Goal: Task Accomplishment & Management: Complete application form

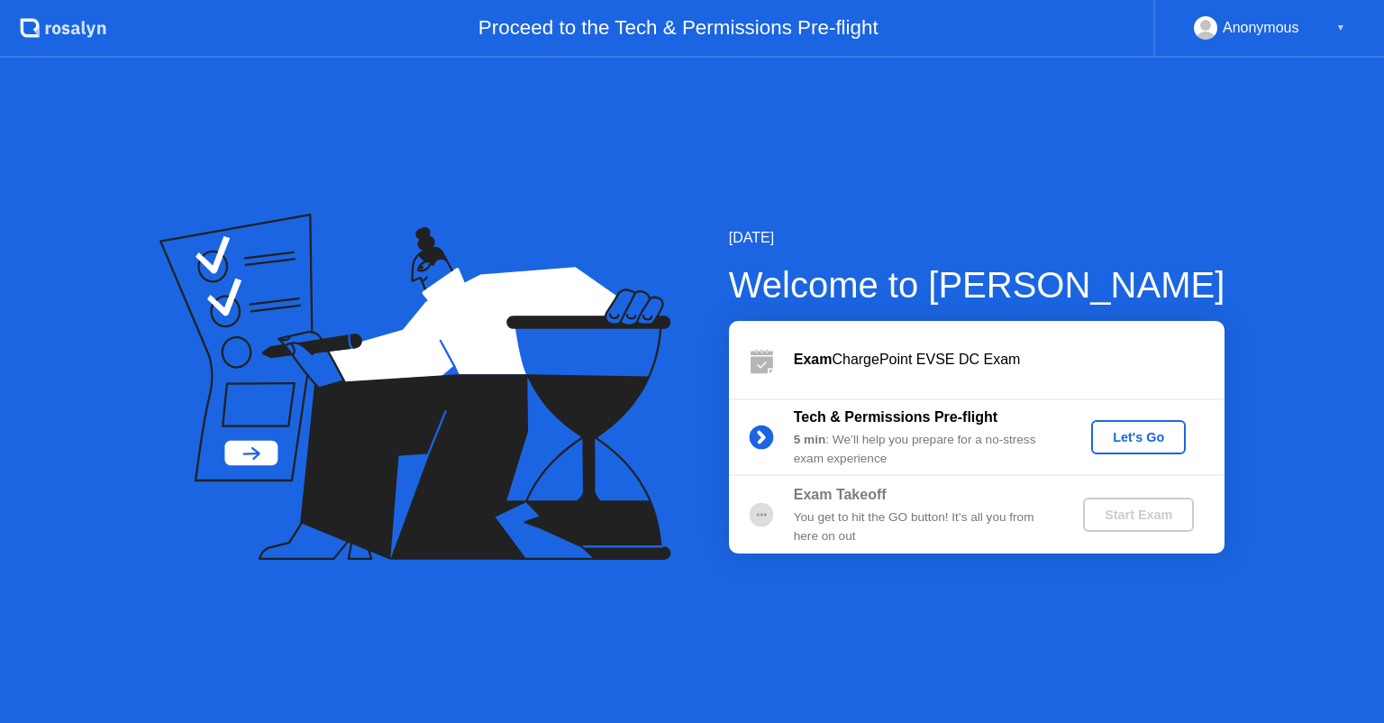
click at [1129, 451] on button "Let's Go" at bounding box center [1138, 437] width 95 height 34
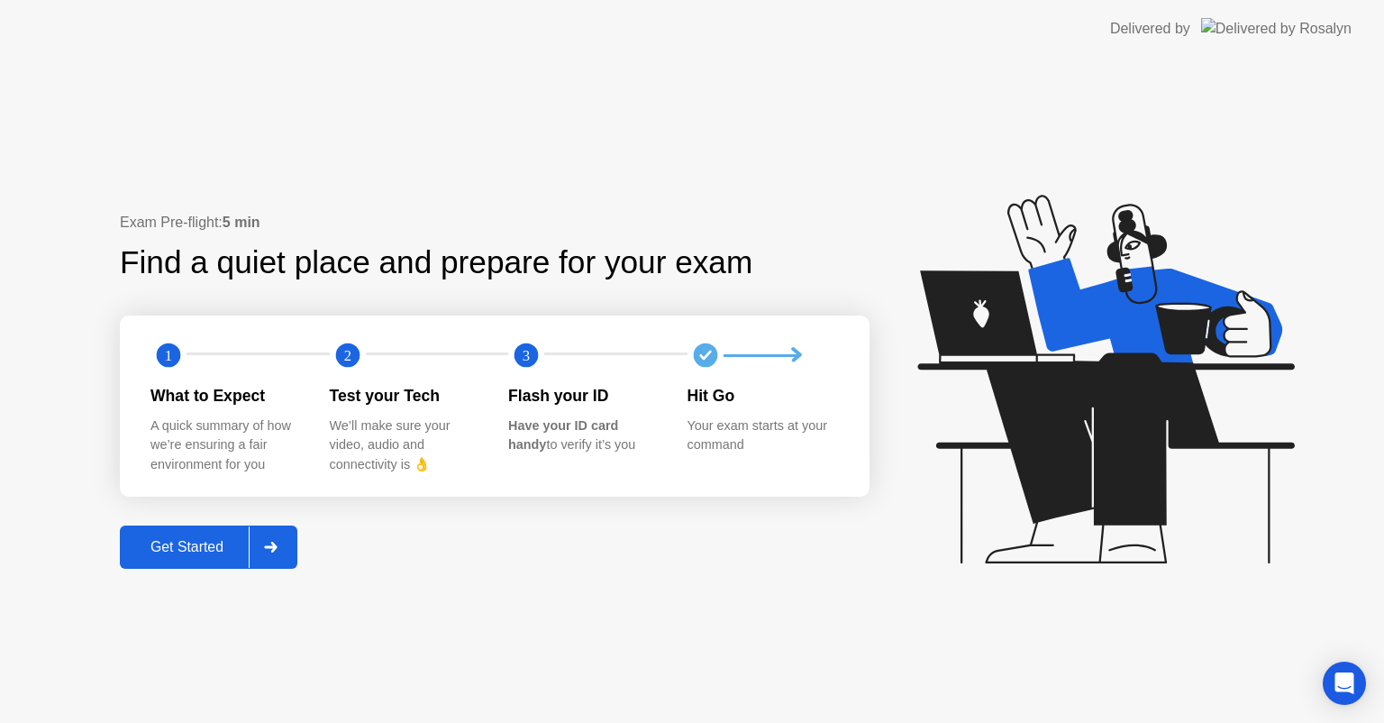
click at [234, 542] on div "Get Started" at bounding box center [186, 547] width 123 height 16
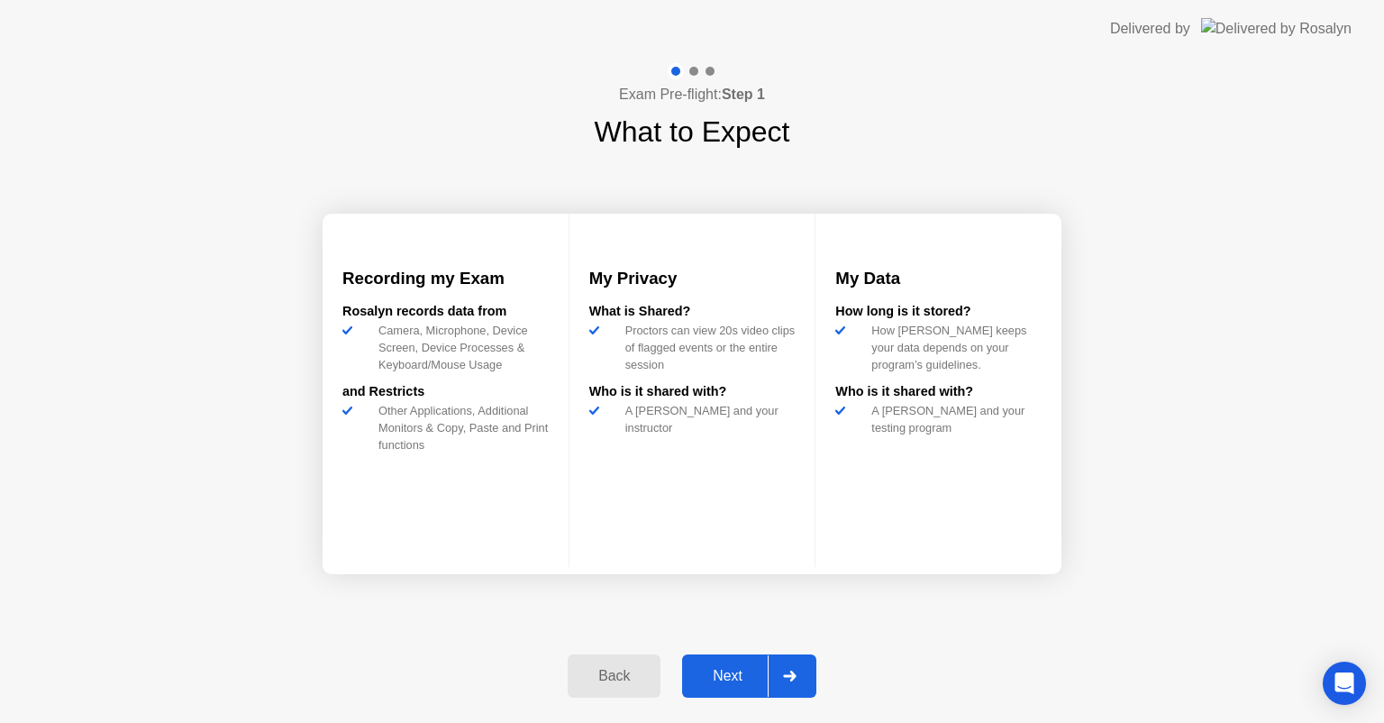
click at [713, 688] on button "Next" at bounding box center [749, 675] width 134 height 43
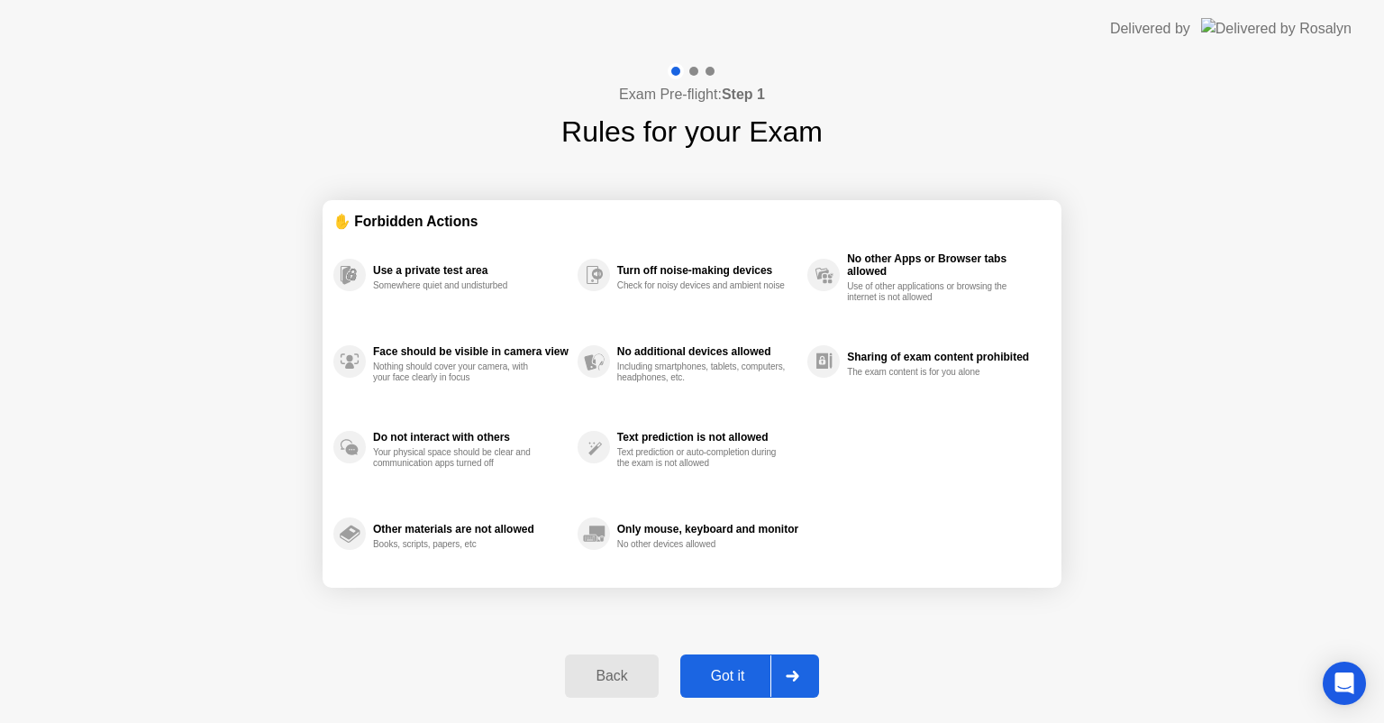
click at [720, 663] on button "Got it" at bounding box center [749, 675] width 139 height 43
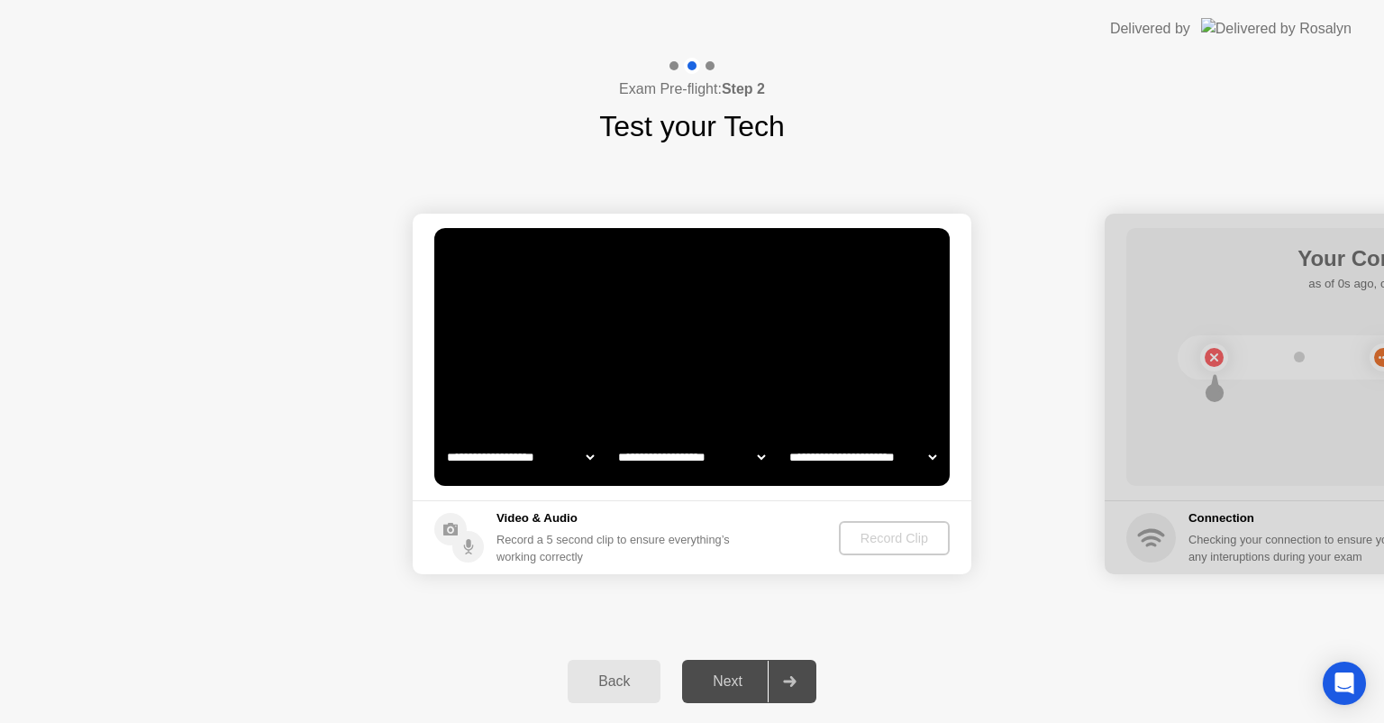
select select "**********"
select select "*******"
click at [879, 537] on div "Record Clip" at bounding box center [895, 538] width 96 height 14
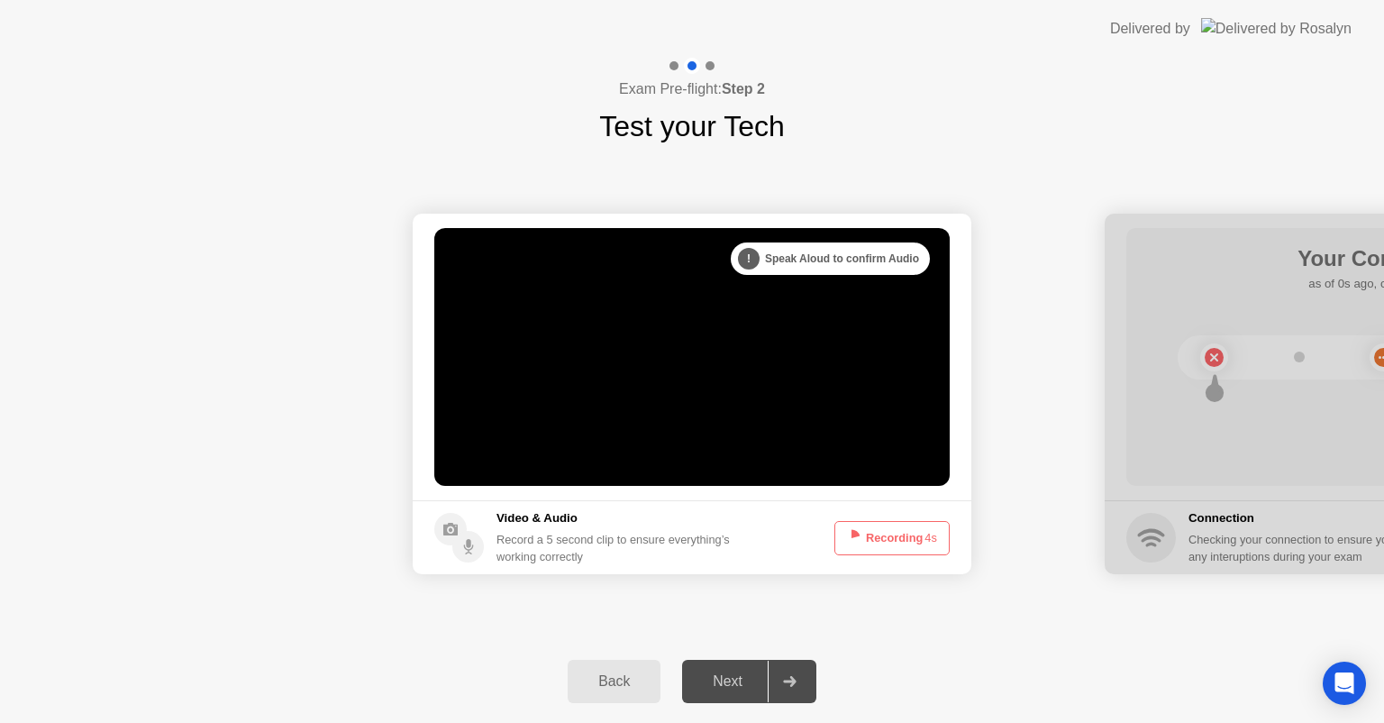
click at [879, 537] on button "Recording 4s" at bounding box center [891, 538] width 115 height 34
click at [865, 536] on button "Recording 3s" at bounding box center [891, 538] width 115 height 34
click at [865, 536] on button "Recording 2s" at bounding box center [891, 538] width 115 height 34
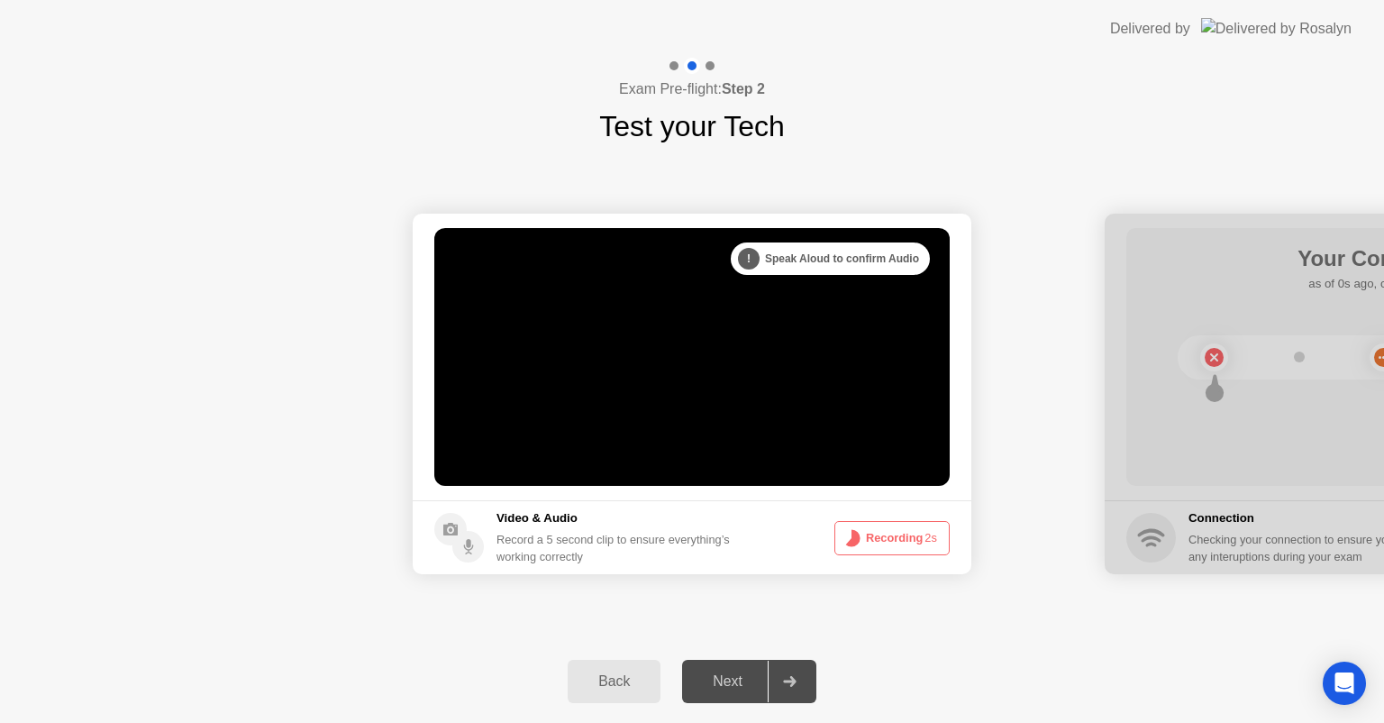
click at [865, 536] on button "Recording 2s" at bounding box center [891, 538] width 115 height 34
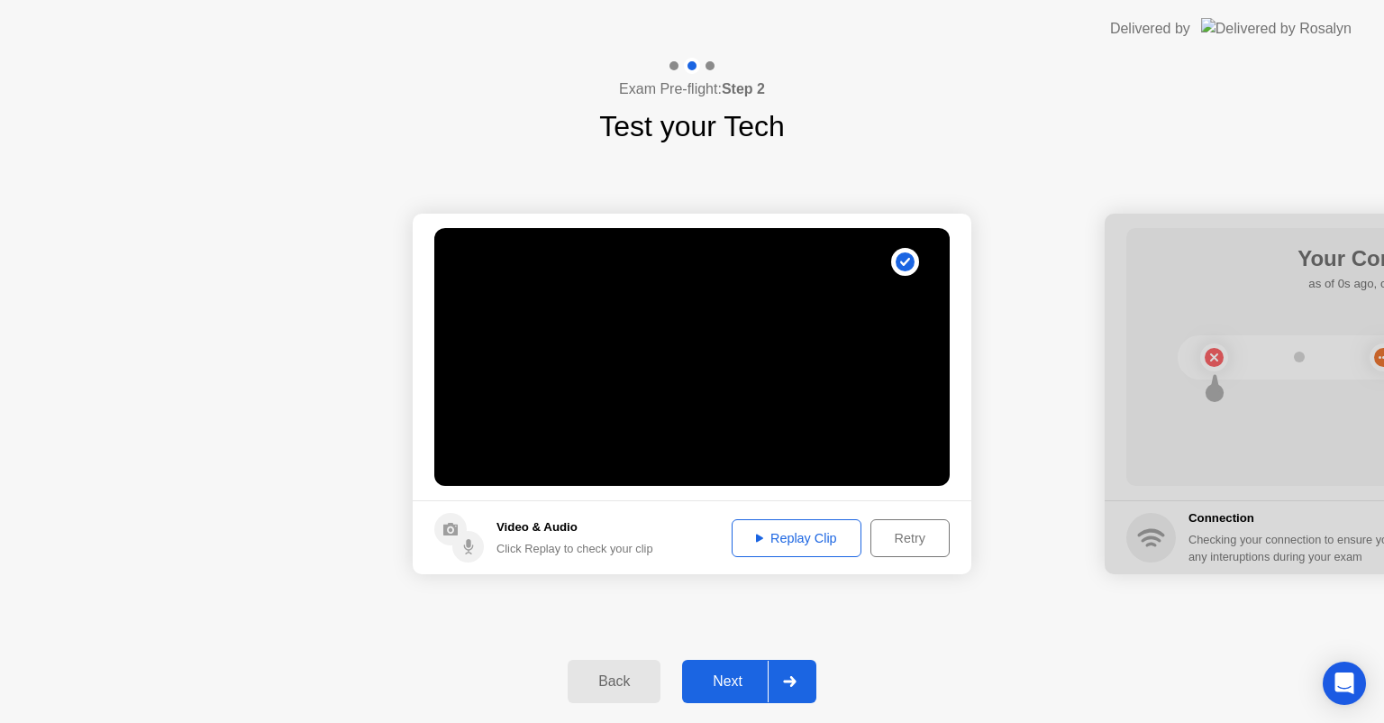
click at [906, 536] on div "Retry" at bounding box center [910, 538] width 67 height 14
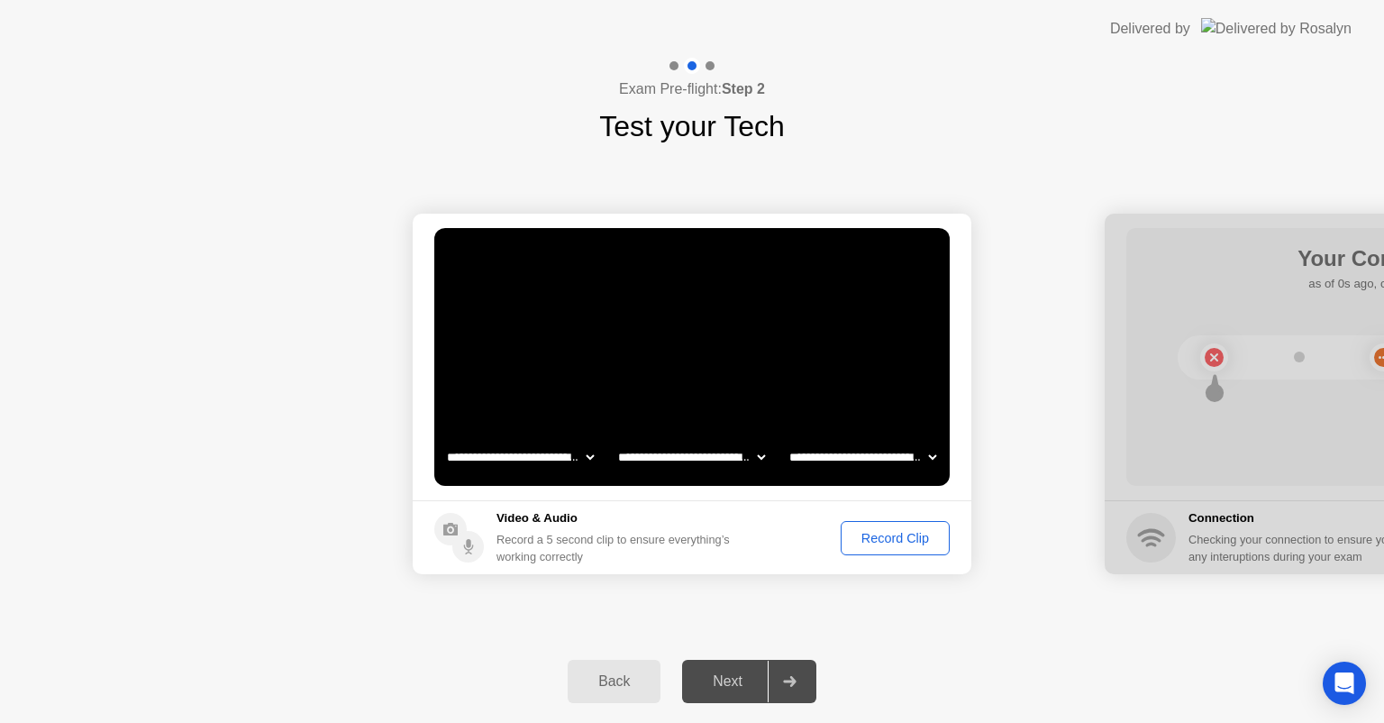
click at [879, 538] on div "Record Clip" at bounding box center [895, 538] width 96 height 14
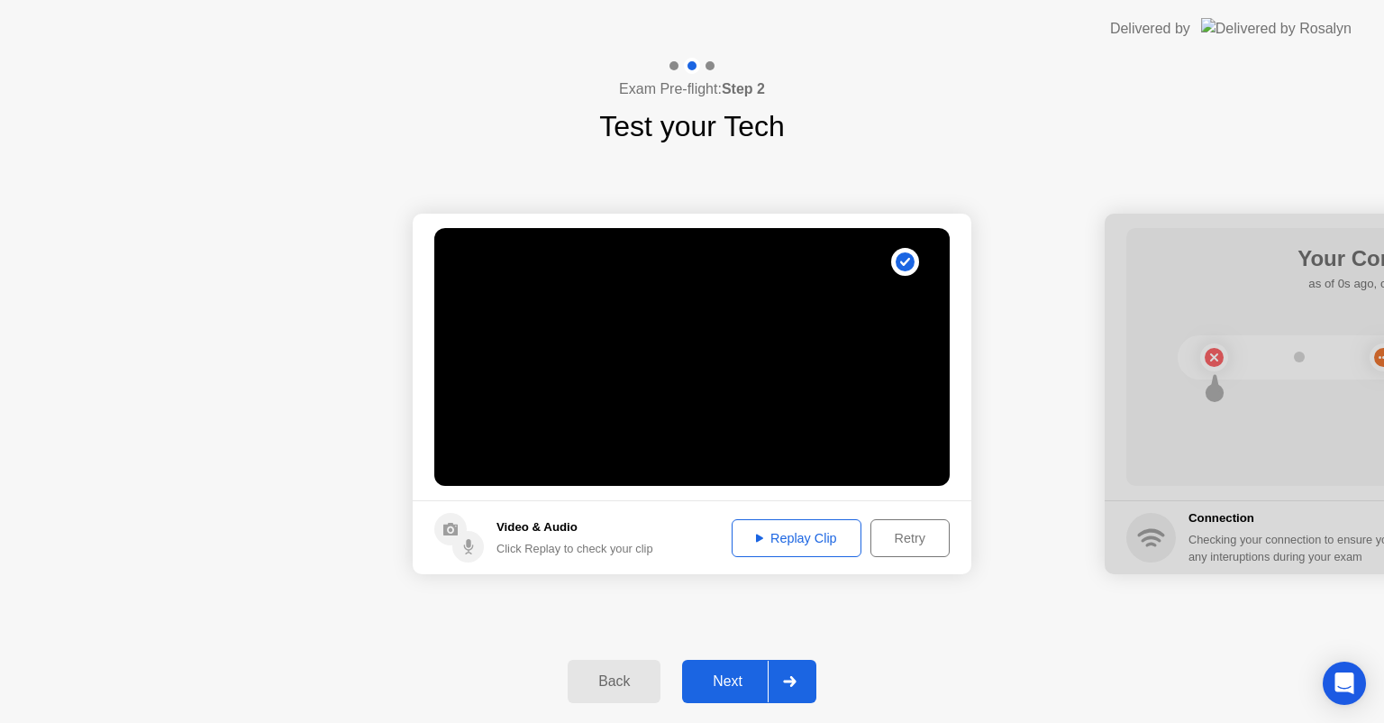
click at [800, 680] on div at bounding box center [789, 680] width 43 height 41
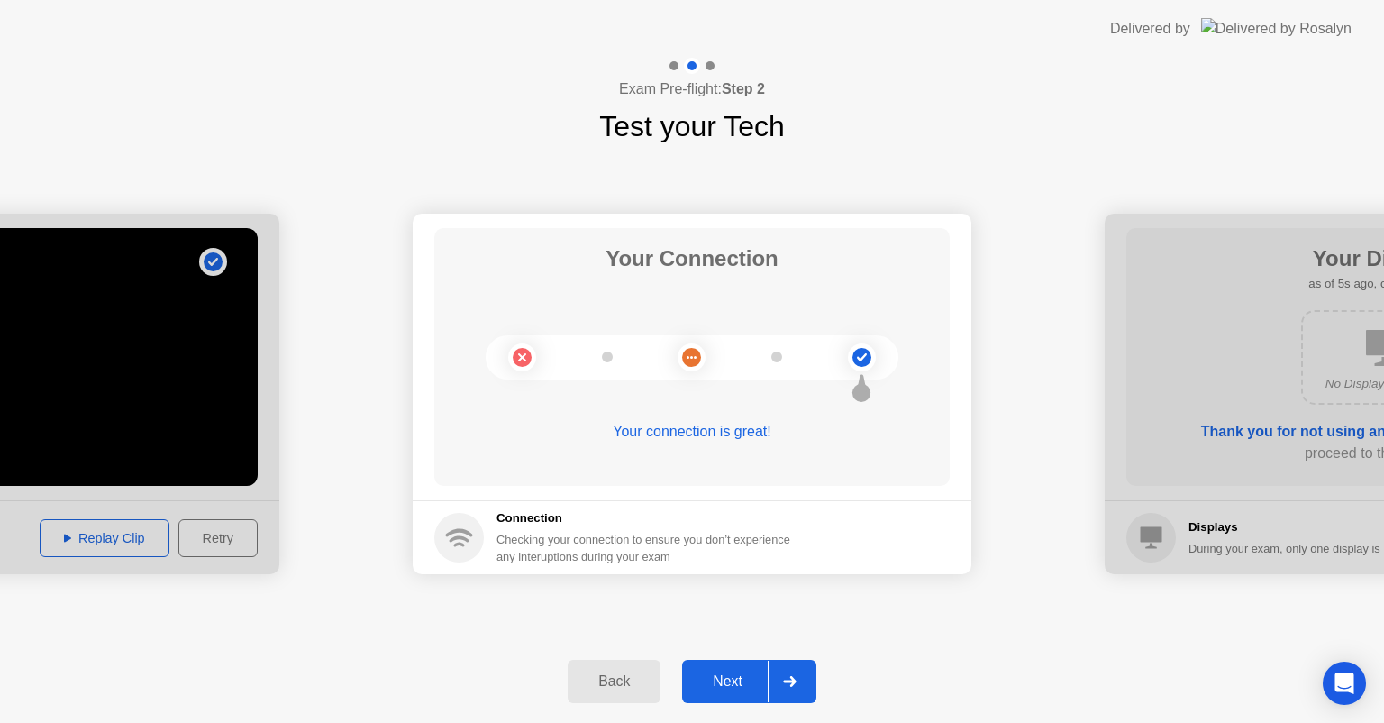
click at [800, 687] on div at bounding box center [789, 680] width 43 height 41
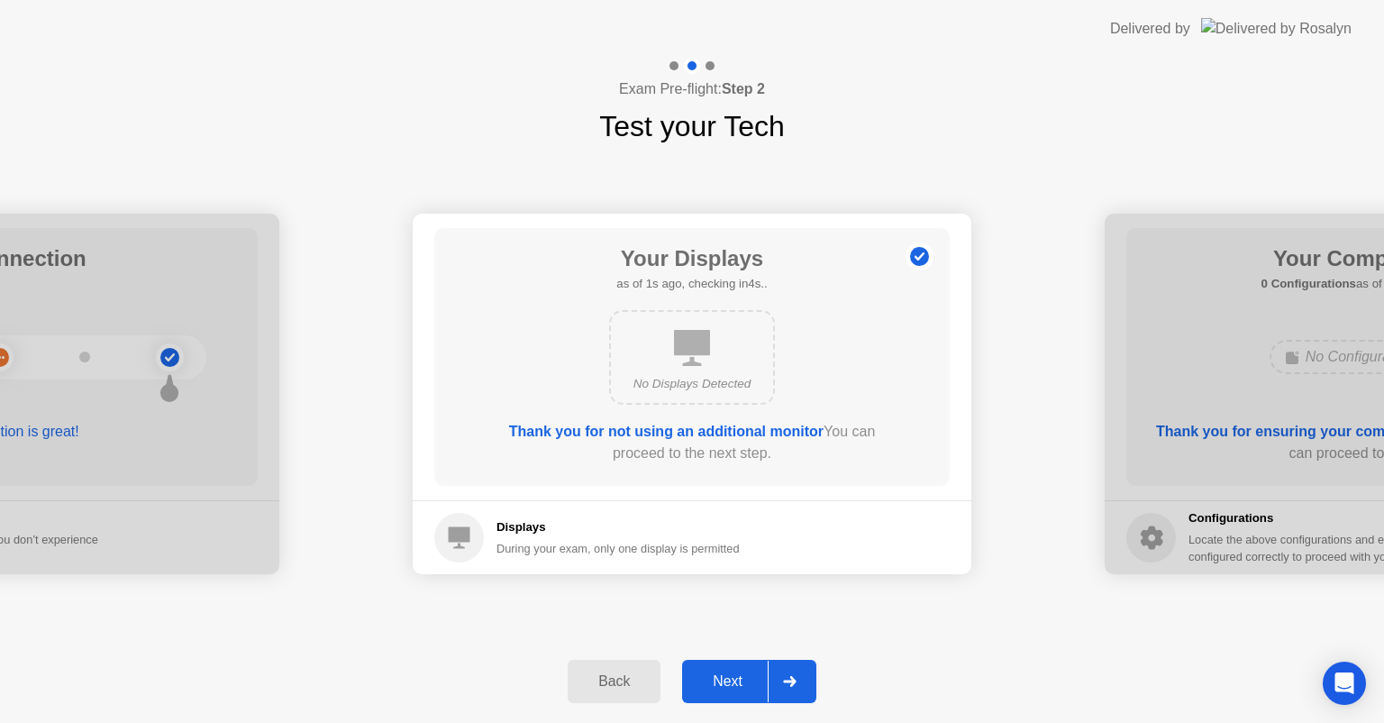
click at [802, 690] on div at bounding box center [789, 680] width 43 height 41
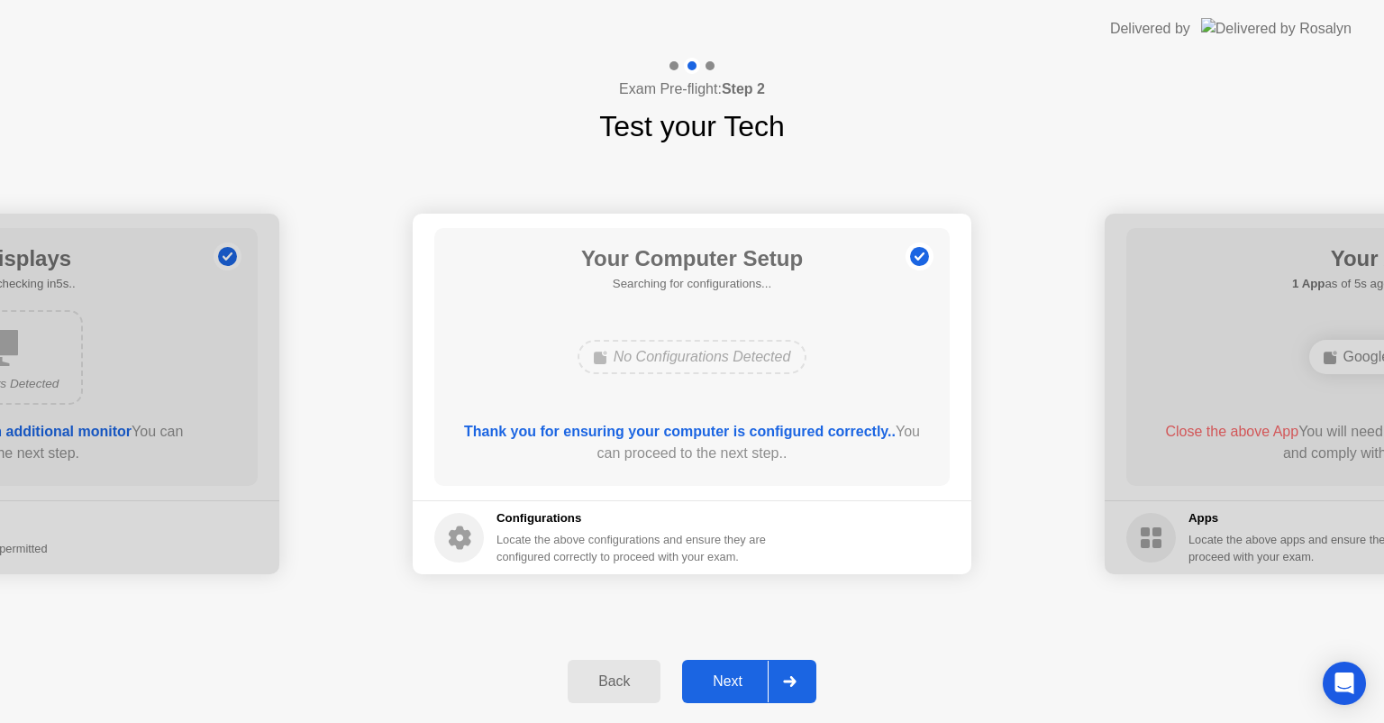
click at [777, 678] on div at bounding box center [789, 680] width 43 height 41
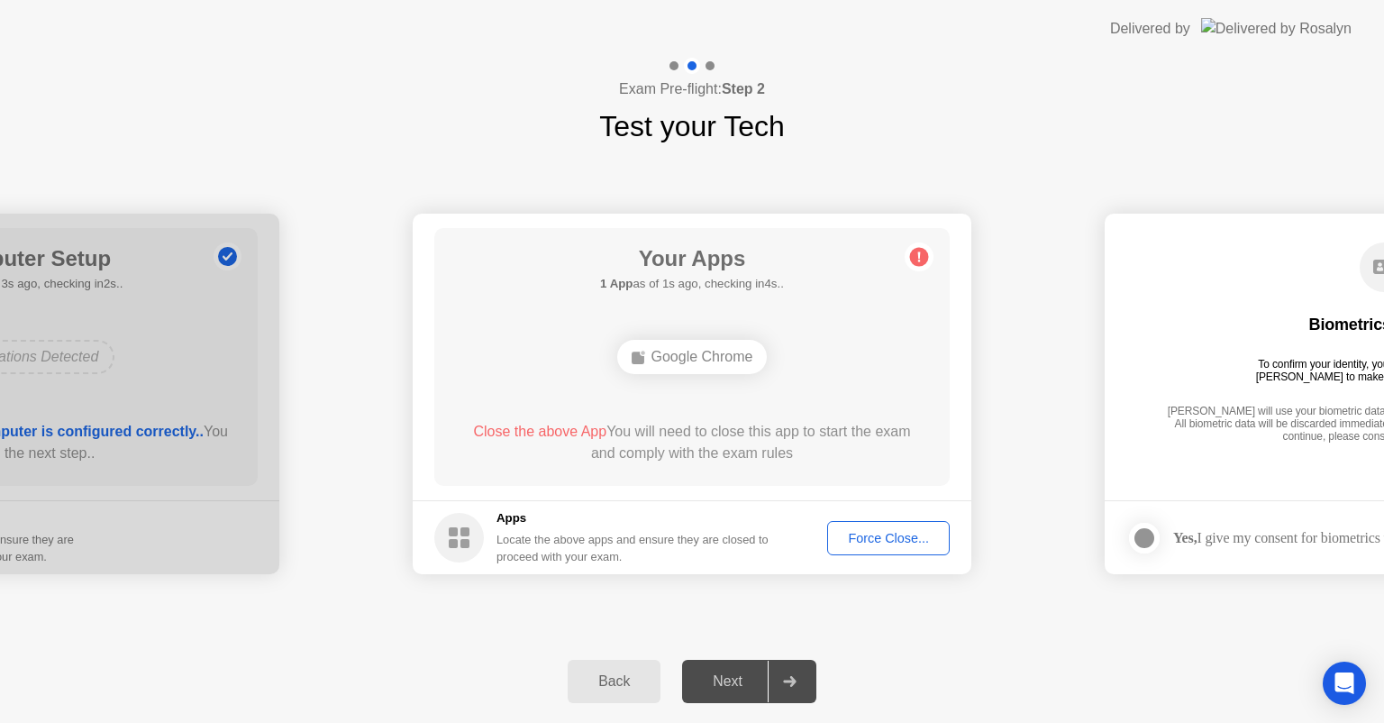
click at [861, 541] on div "Force Close..." at bounding box center [888, 538] width 110 height 14
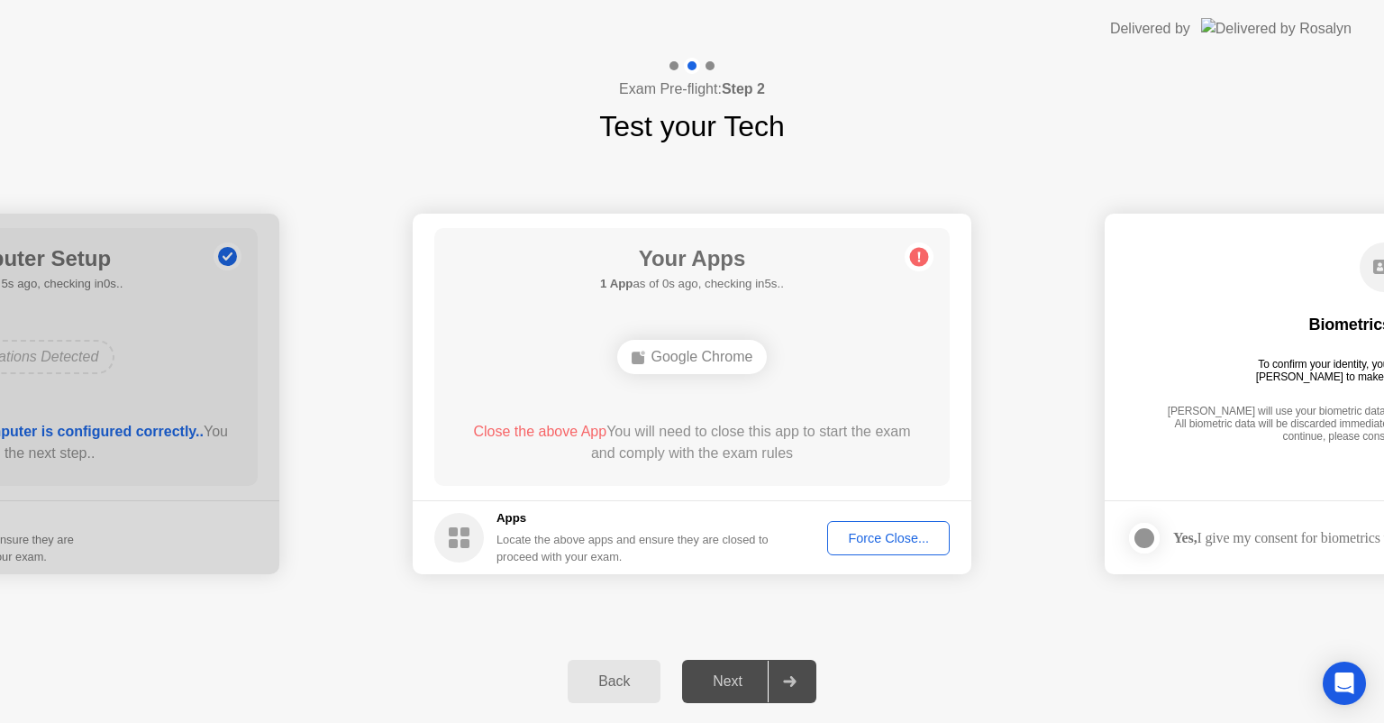
click at [878, 540] on div "Force Close..." at bounding box center [888, 538] width 110 height 14
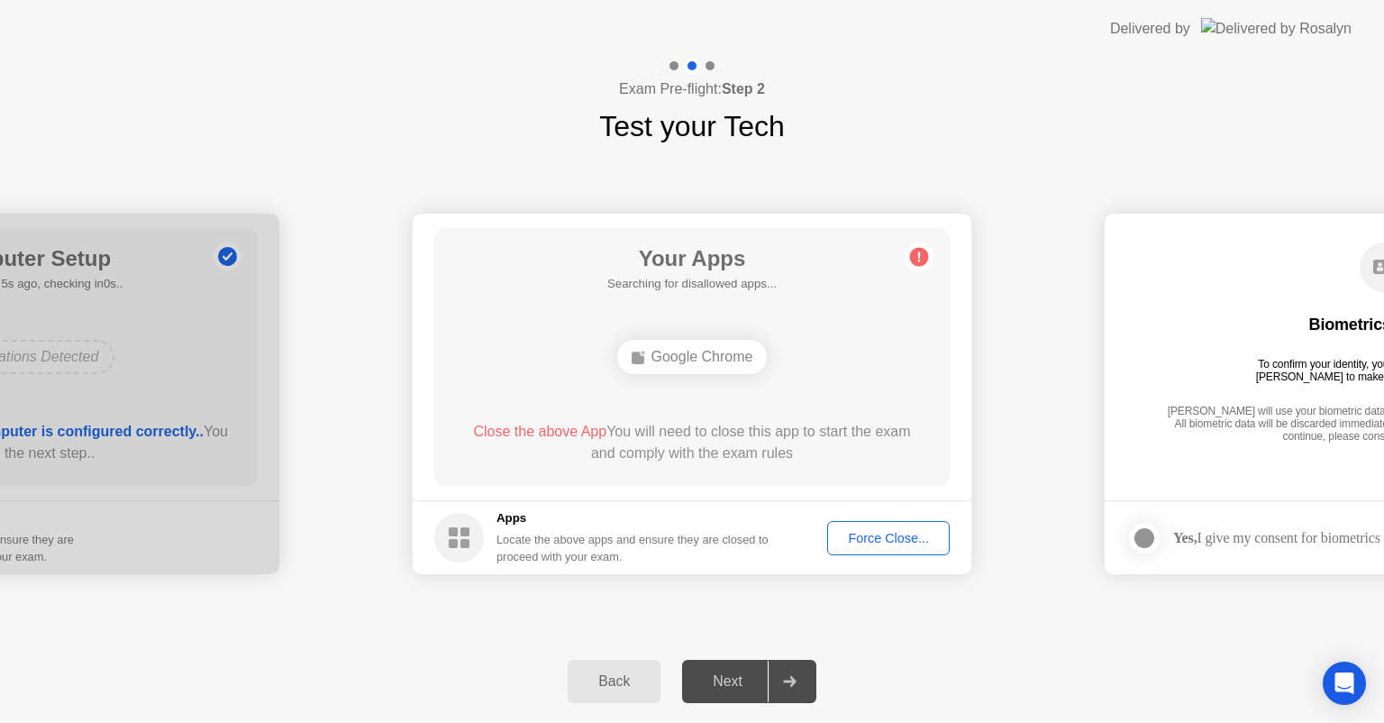
click at [723, 369] on div "Google Chrome" at bounding box center [692, 357] width 150 height 34
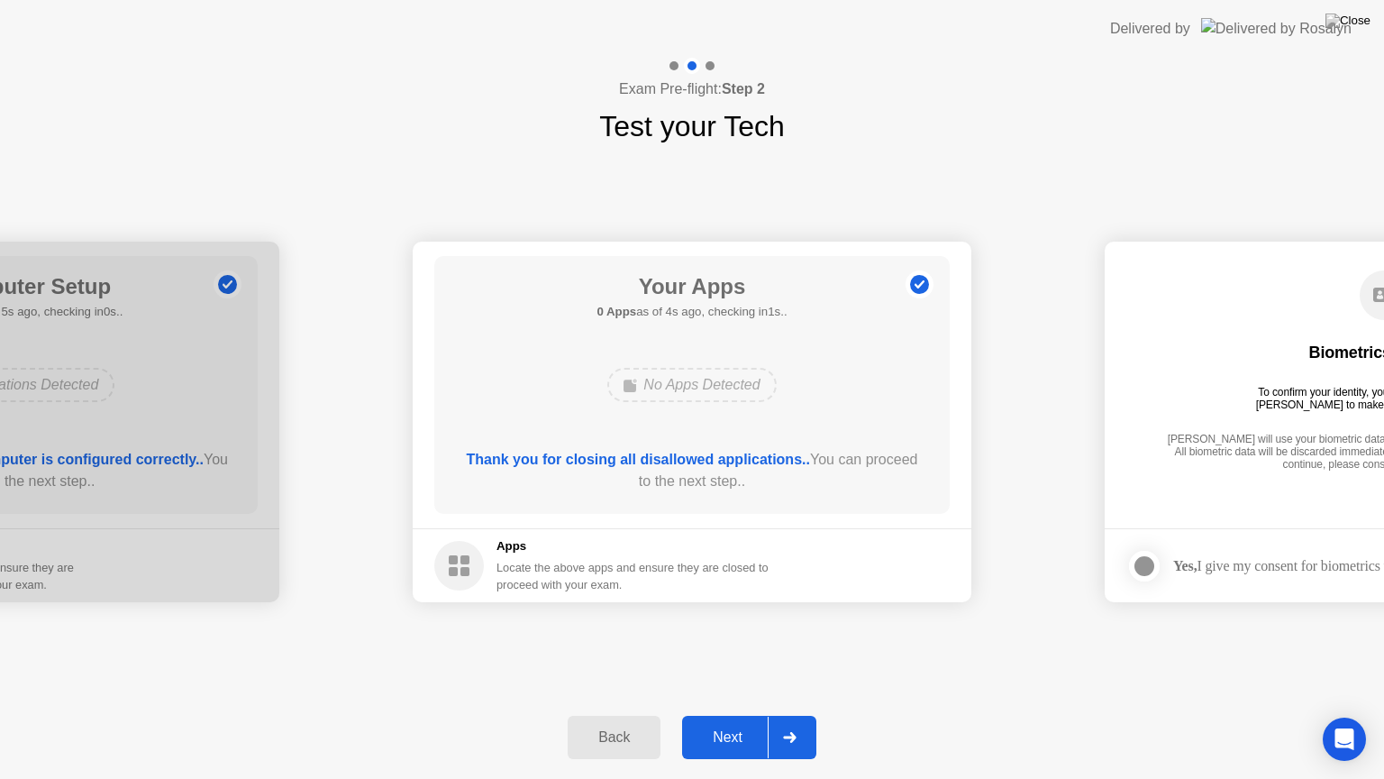
click at [793, 722] on icon at bounding box center [789, 737] width 13 height 11
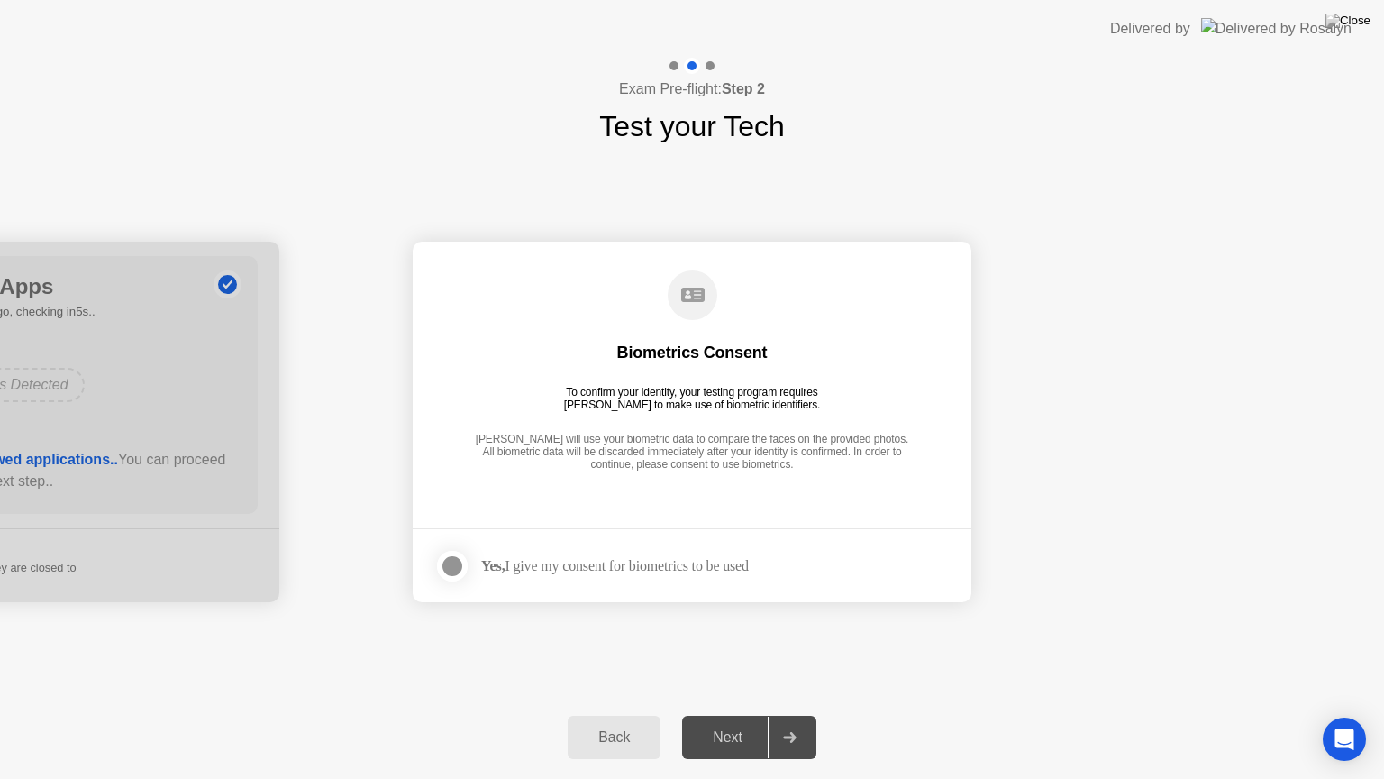
click at [454, 577] on div at bounding box center [453, 566] width 22 height 22
click at [739, 722] on div "Next" at bounding box center [728, 737] width 80 height 16
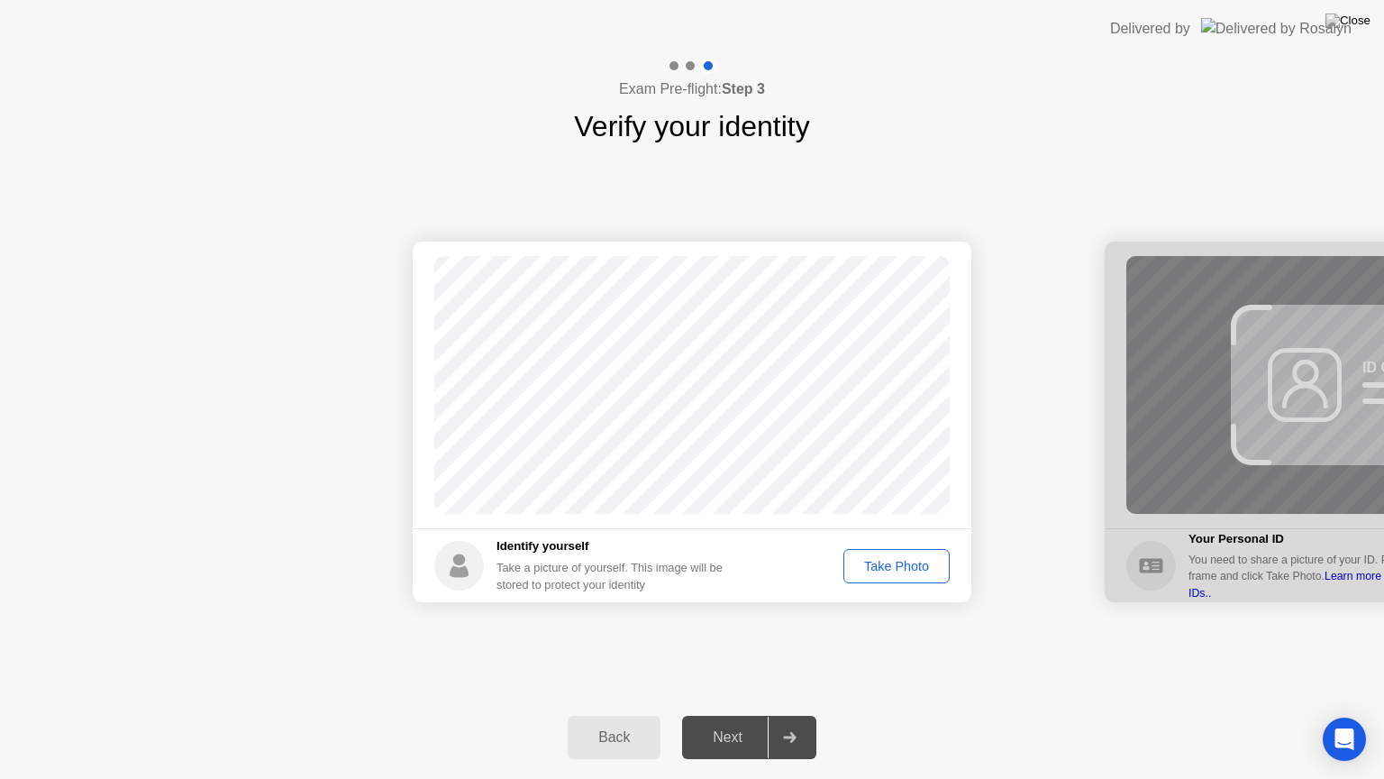
click at [912, 573] on div "Take Photo" at bounding box center [897, 566] width 94 height 14
click at [748, 722] on div "Next" at bounding box center [728, 737] width 80 height 16
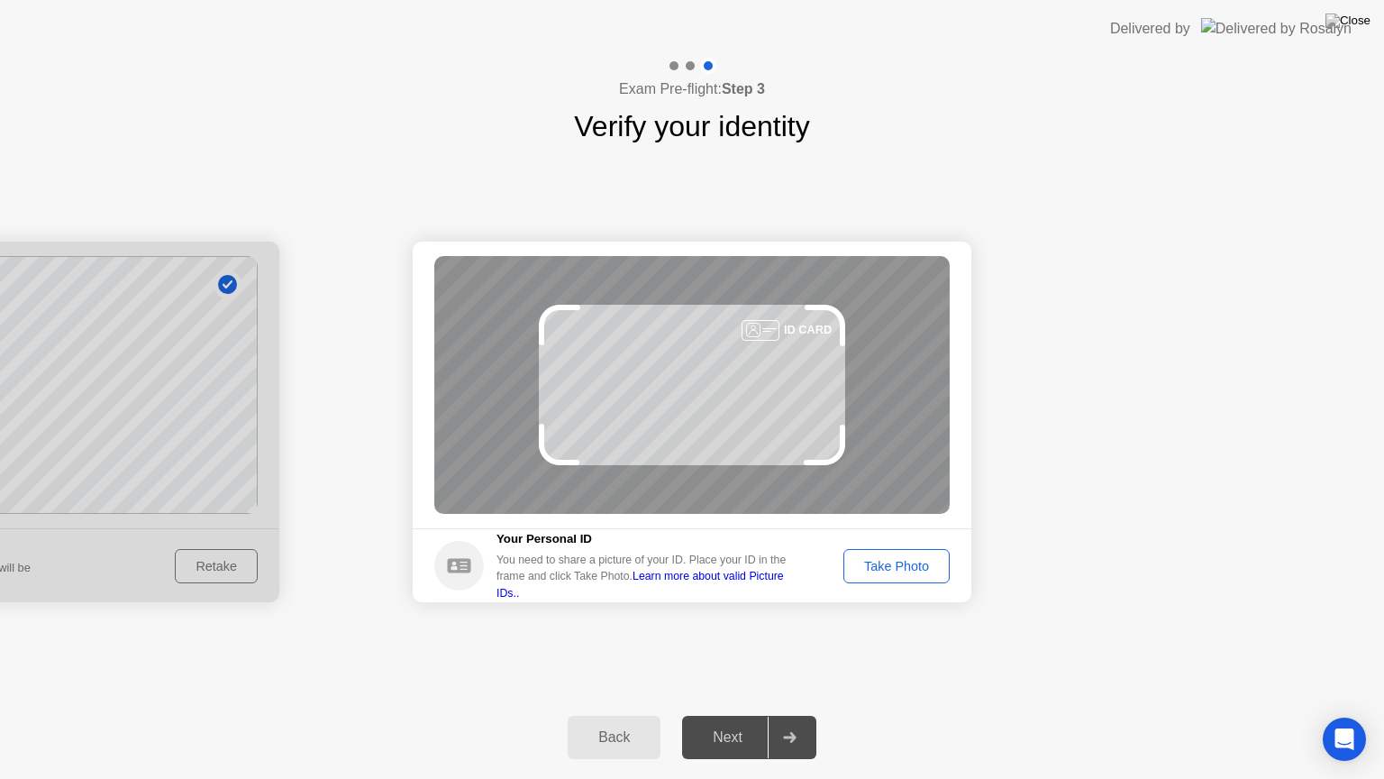
click at [895, 565] on div "Take Photo" at bounding box center [897, 566] width 94 height 14
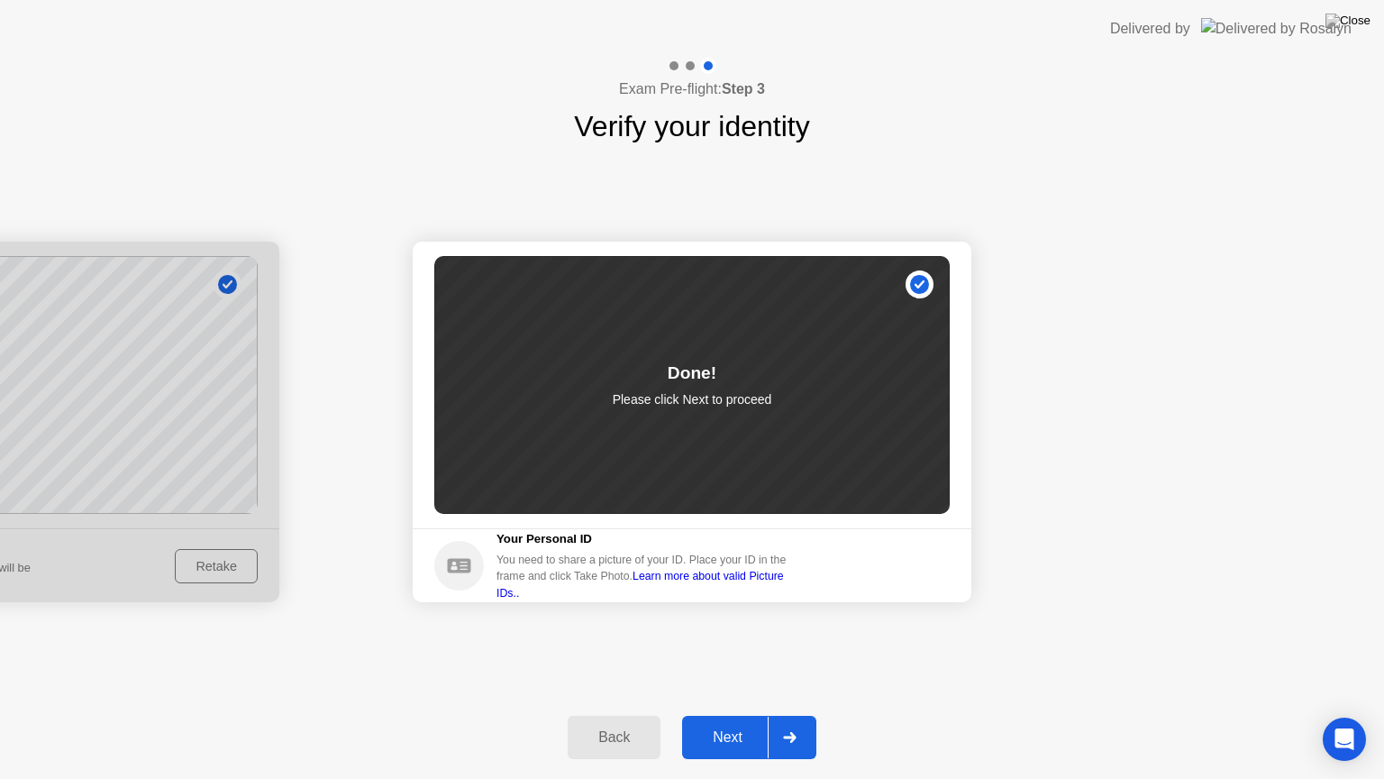
click at [764, 722] on div "Next" at bounding box center [728, 737] width 80 height 16
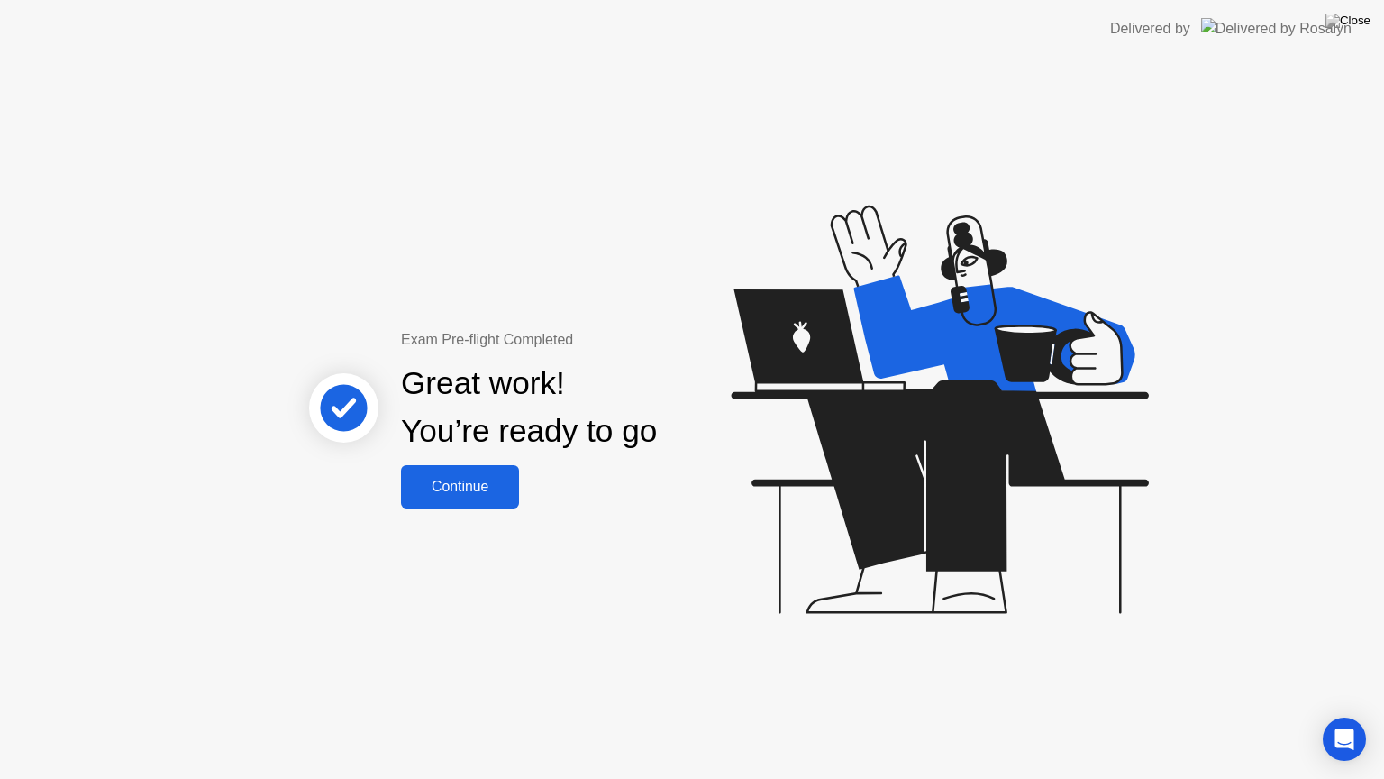
click at [471, 478] on div "Continue" at bounding box center [459, 486] width 107 height 16
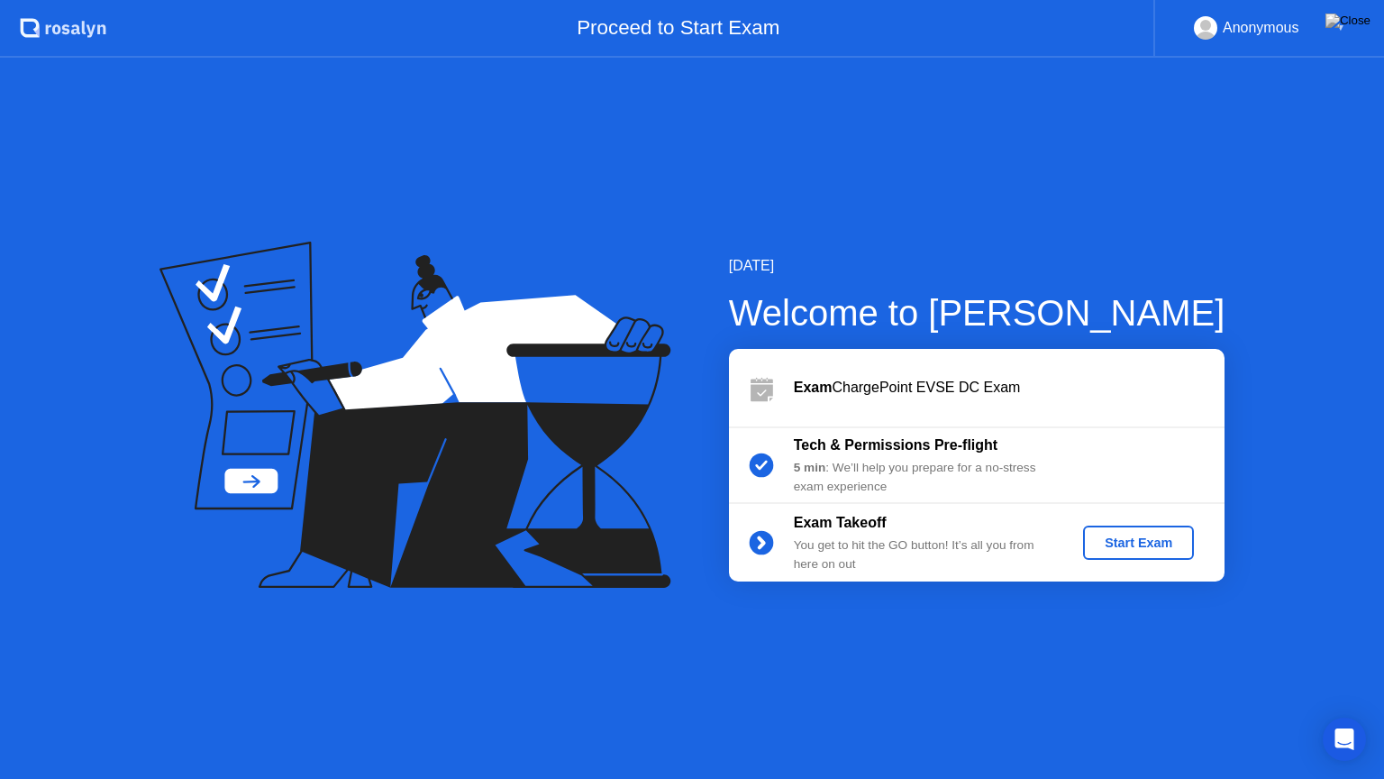
click at [1122, 550] on div "Start Exam" at bounding box center [1138, 542] width 96 height 14
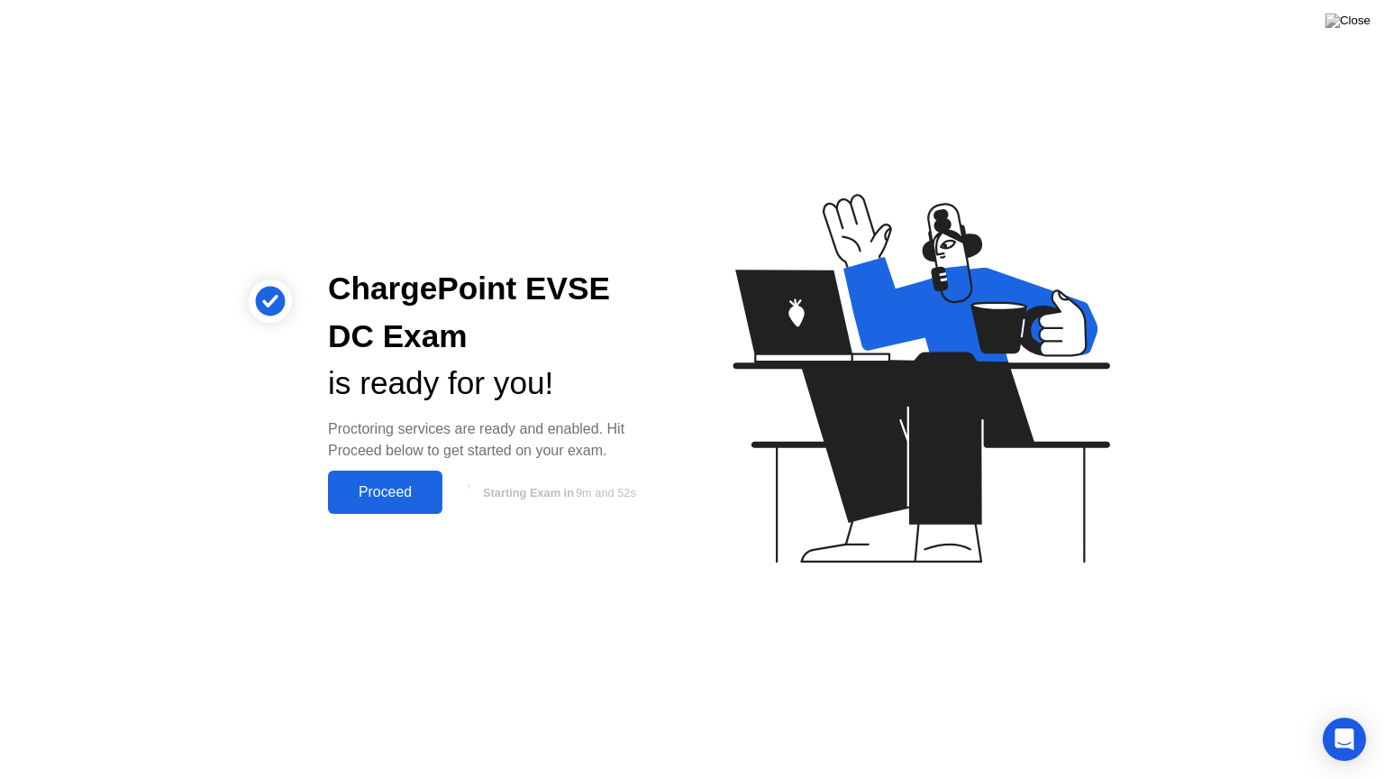
click at [413, 496] on div "Proceed" at bounding box center [385, 492] width 104 height 16
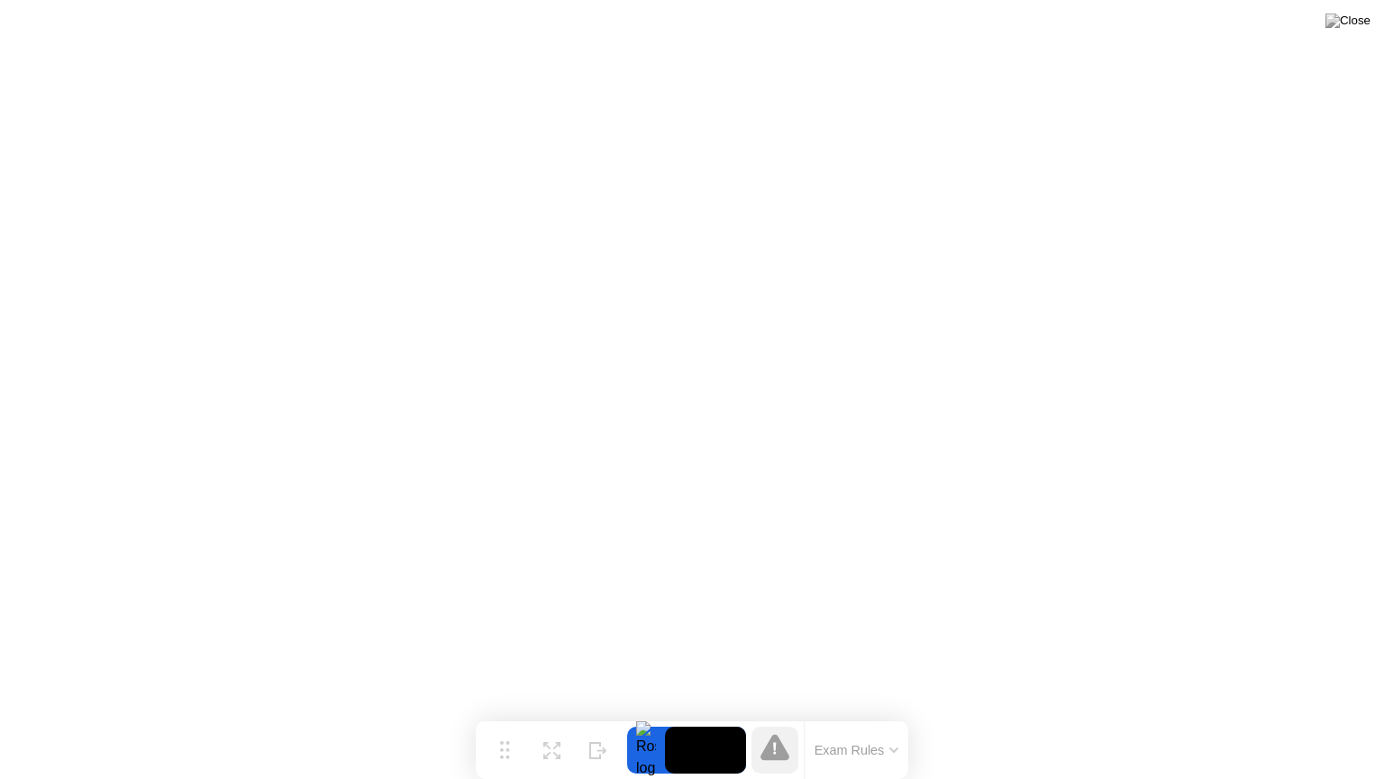
click at [864, 722] on button "Exam Rules" at bounding box center [857, 750] width 96 height 16
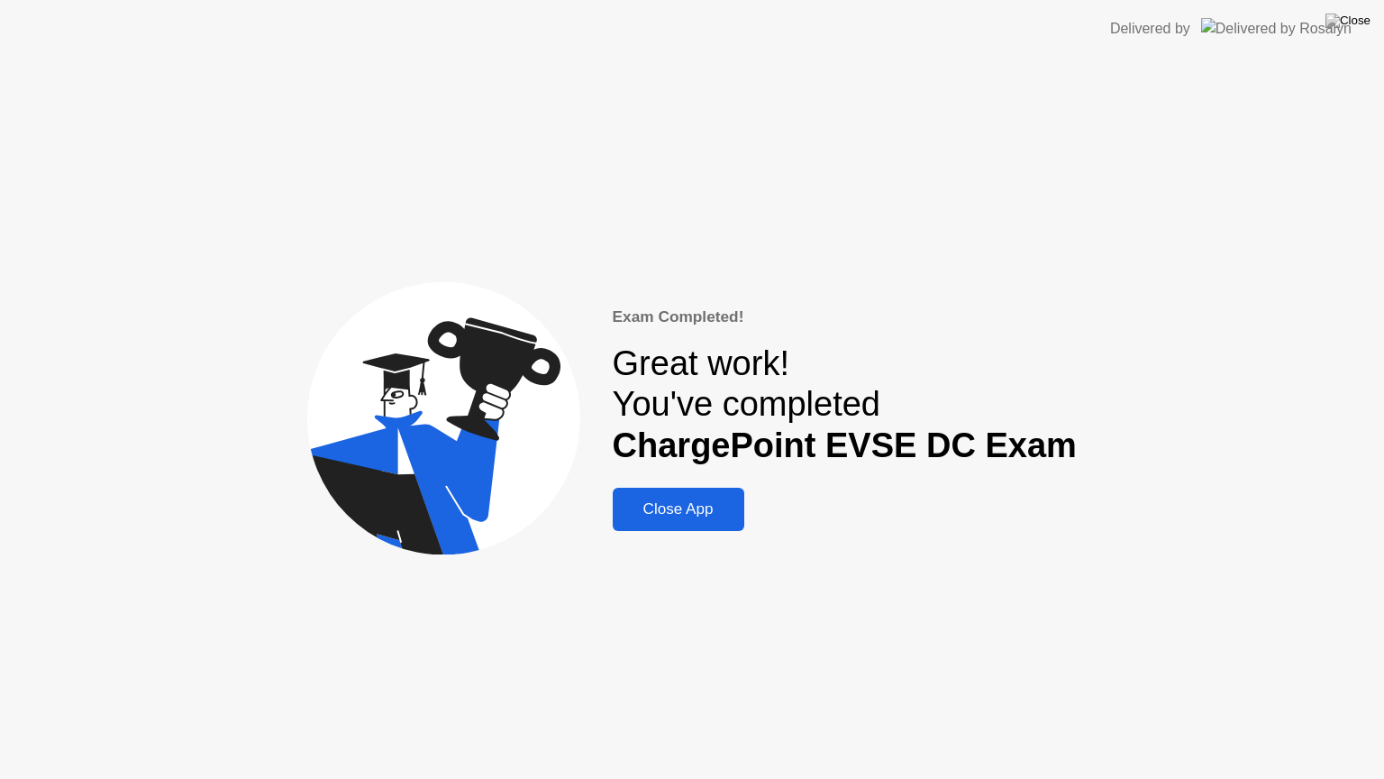
click at [684, 510] on div "Close App" at bounding box center [678, 509] width 121 height 18
